Goal: Check status: Check status

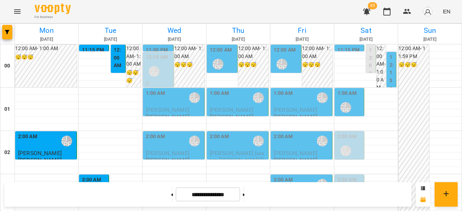
scroll to position [723, 0]
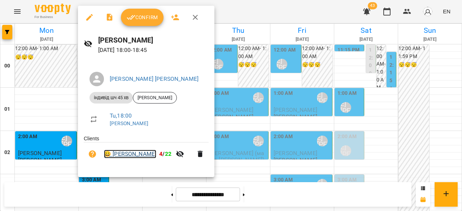
click at [154, 158] on link "😀 [PERSON_NAME]" at bounding box center [130, 154] width 52 height 9
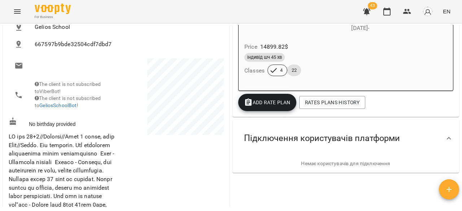
scroll to position [72, 0]
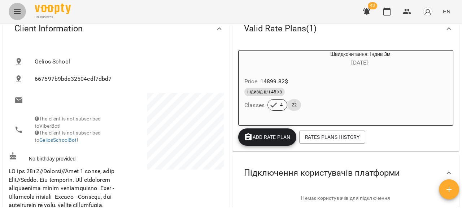
click at [15, 8] on icon "Menu" at bounding box center [17, 11] width 9 height 9
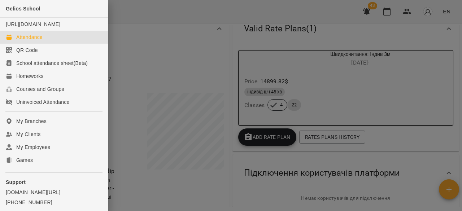
click at [42, 41] on div "Attendance" at bounding box center [29, 37] width 26 height 7
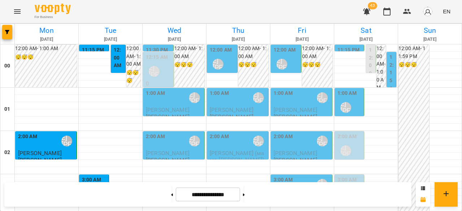
scroll to position [831, 0]
